Goal: Information Seeking & Learning: Understand process/instructions

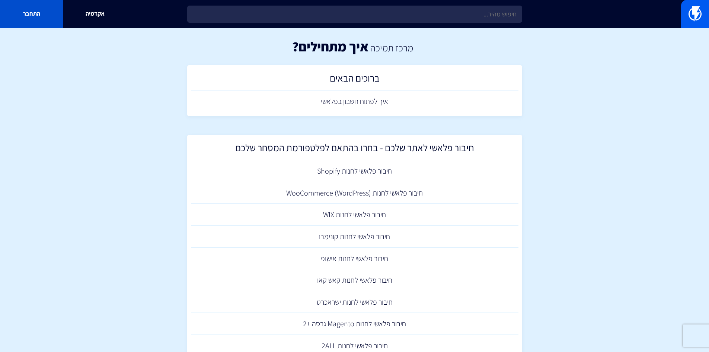
click at [25, 12] on link "התחבר" at bounding box center [31, 14] width 63 height 28
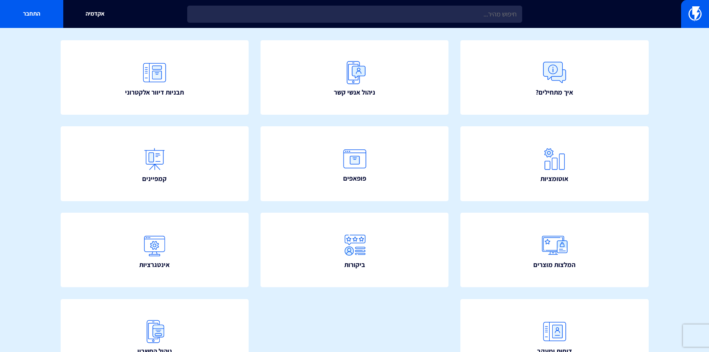
scroll to position [74, 0]
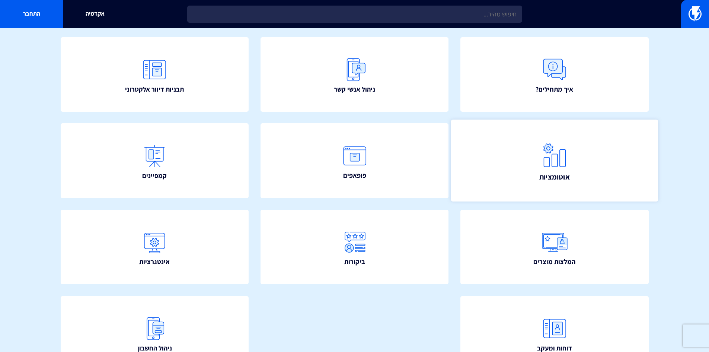
click at [576, 173] on link "אוטומציות" at bounding box center [554, 160] width 207 height 82
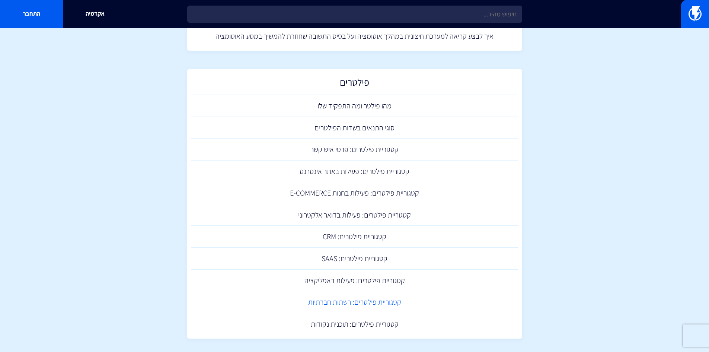
scroll to position [335, 0]
click at [363, 175] on link "קטגוריית פילטרים: פעילות באתר אינטרנט" at bounding box center [354, 172] width 327 height 22
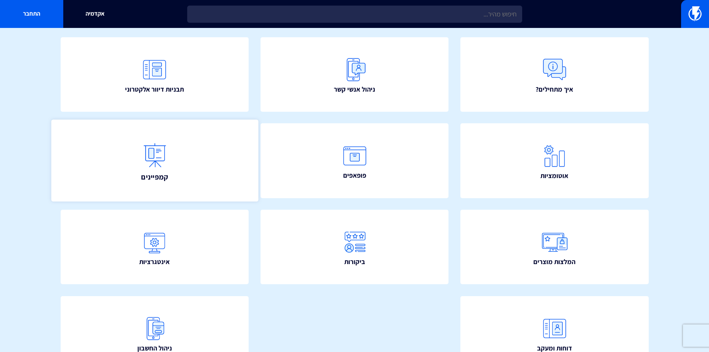
scroll to position [112, 0]
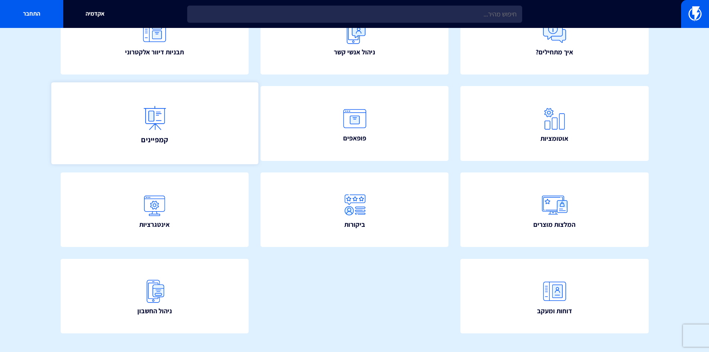
click at [187, 132] on link "קמפיינים" at bounding box center [154, 123] width 207 height 82
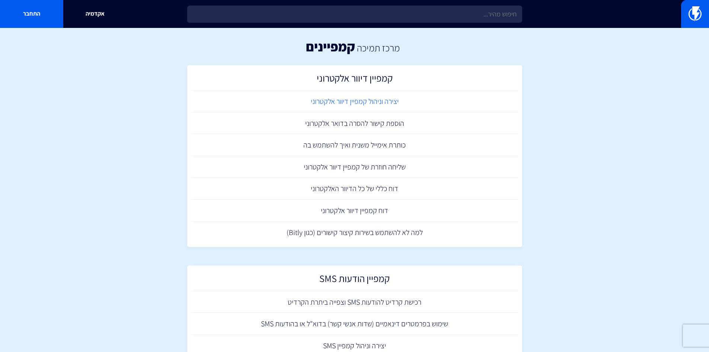
click at [378, 102] on link "יצירה וניהול קמפיין דיוור אלקטרוני" at bounding box center [354, 101] width 327 height 22
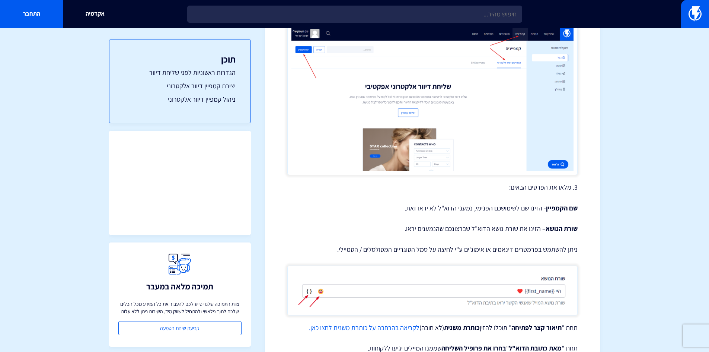
scroll to position [521, 0]
